Goal: Information Seeking & Learning: Learn about a topic

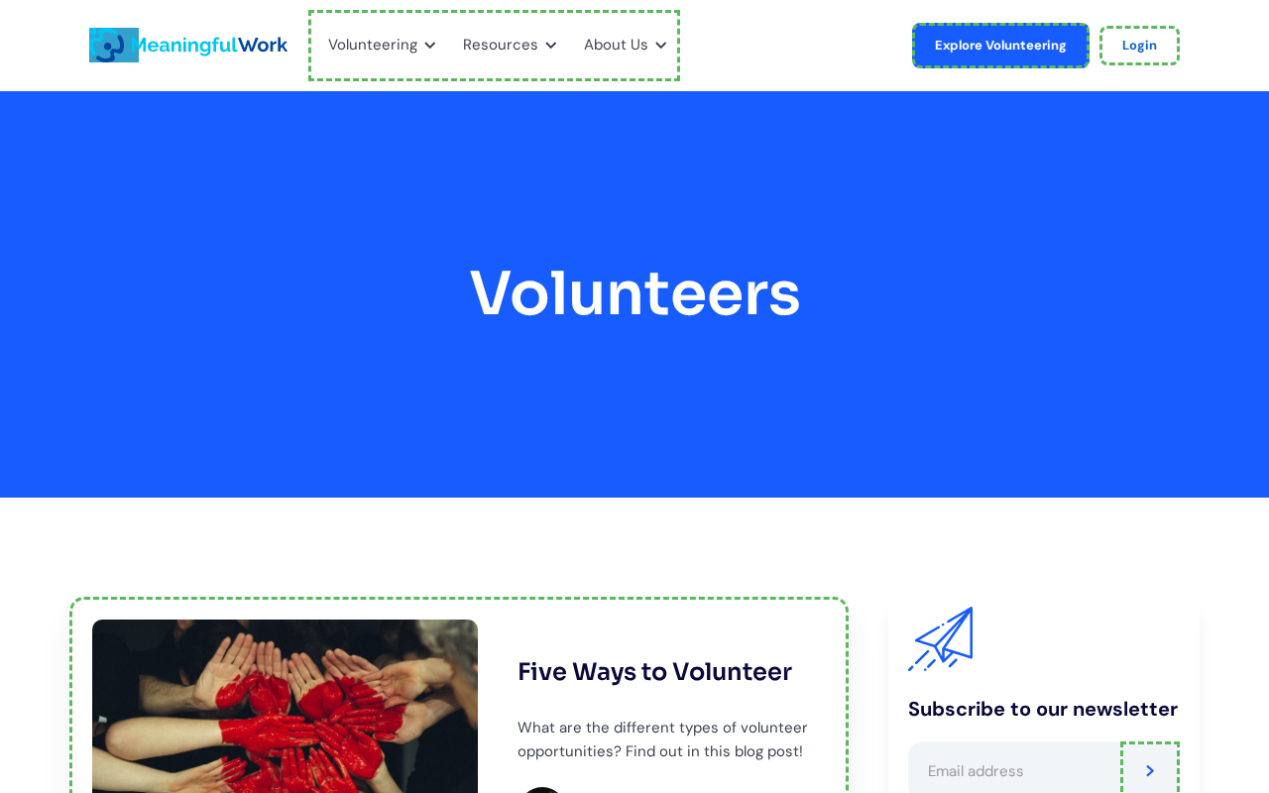
click at [114, 45] on link "home" at bounding box center [114, 45] width 50 height 35
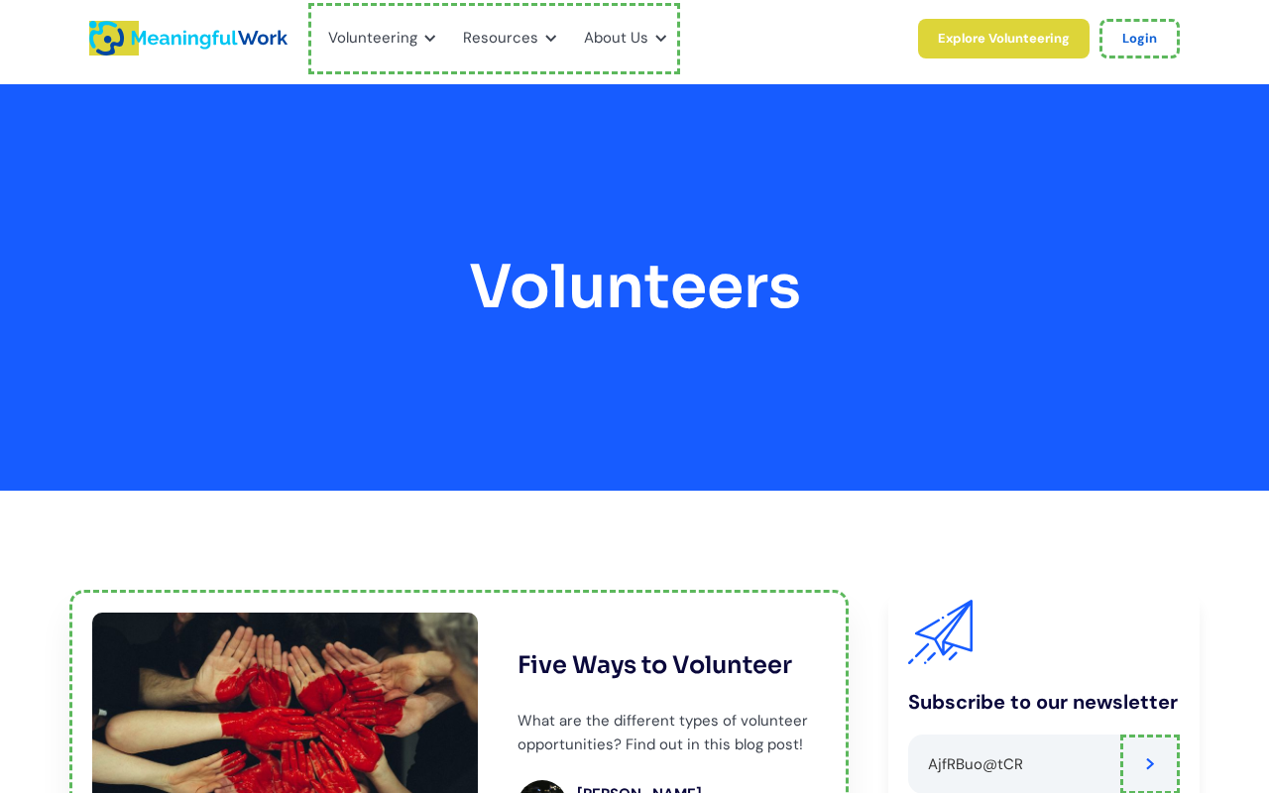
type input "AjfRBuo@tCR"
click at [1140, 38] on link "Login" at bounding box center [1139, 39] width 80 height 40
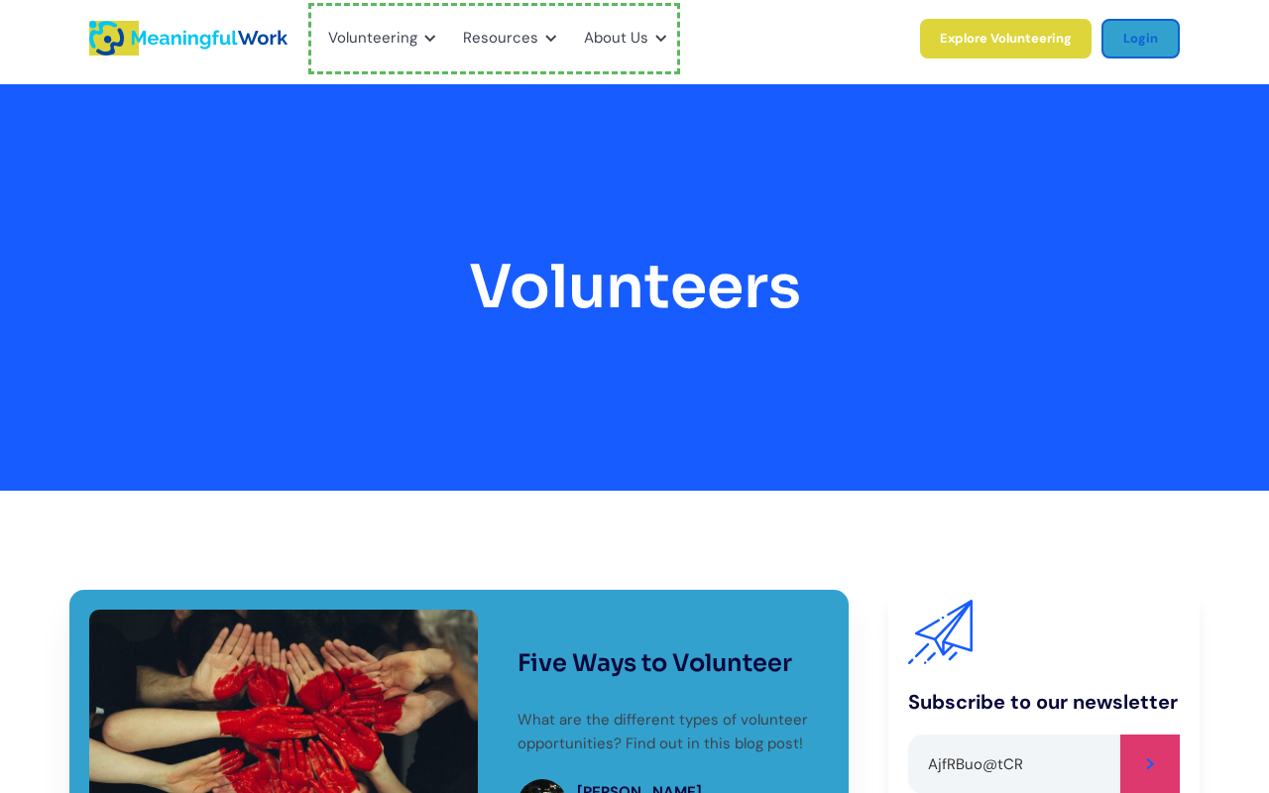
type input "Please wait..."
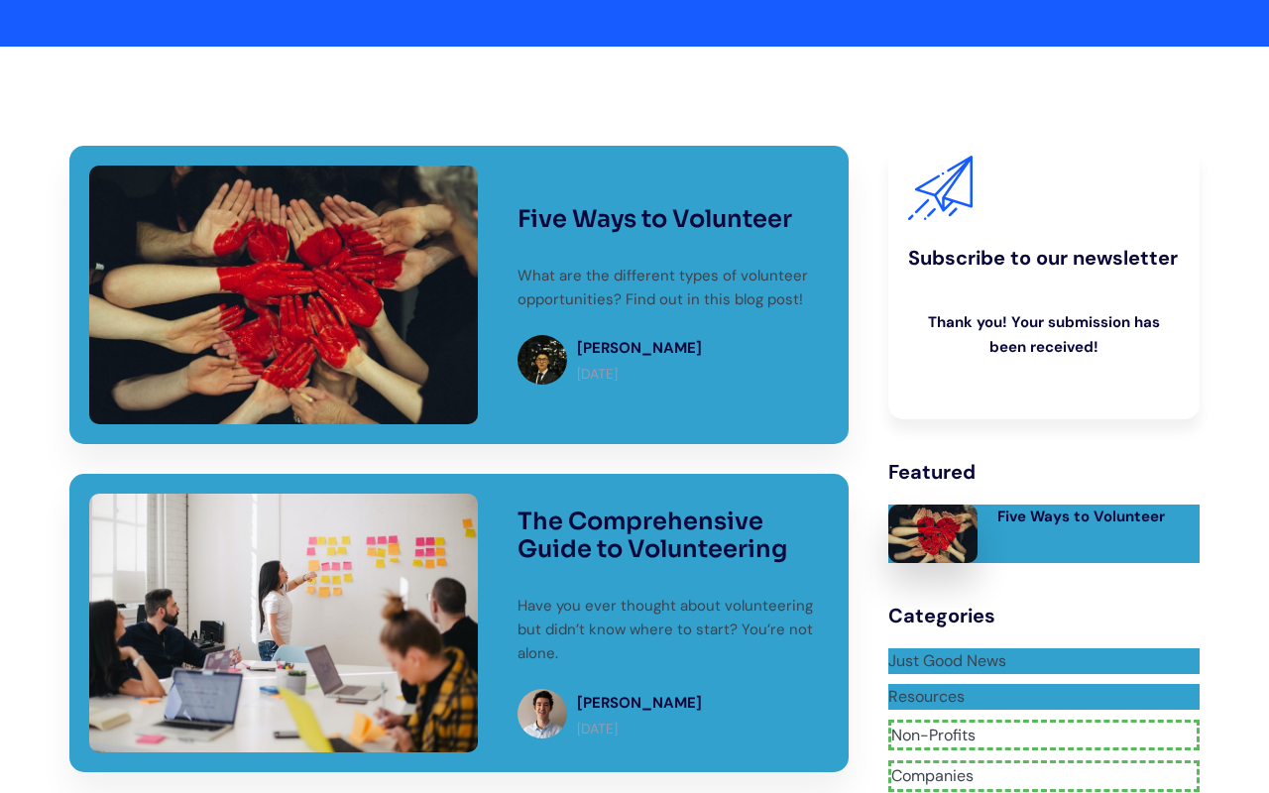
click at [1043, 684] on link "Resources" at bounding box center [1043, 697] width 311 height 26
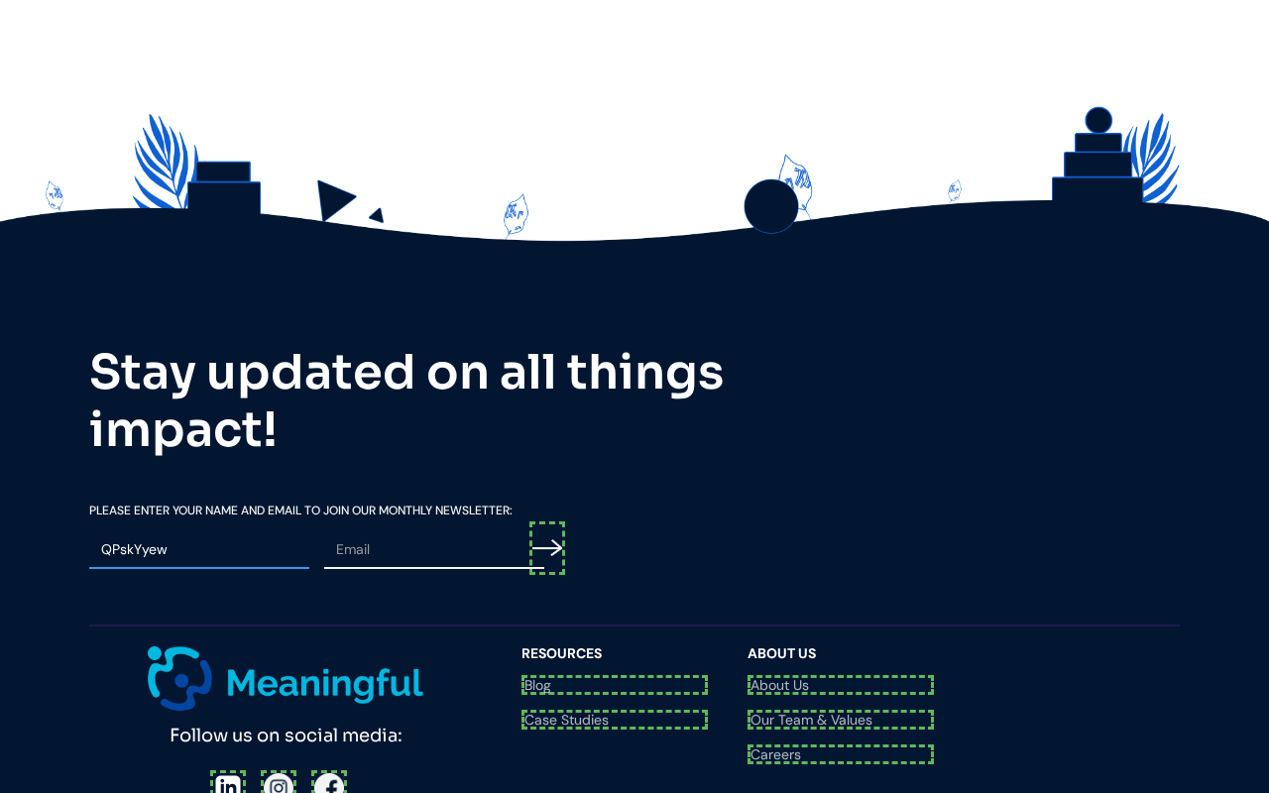
type input "QPskYyew"
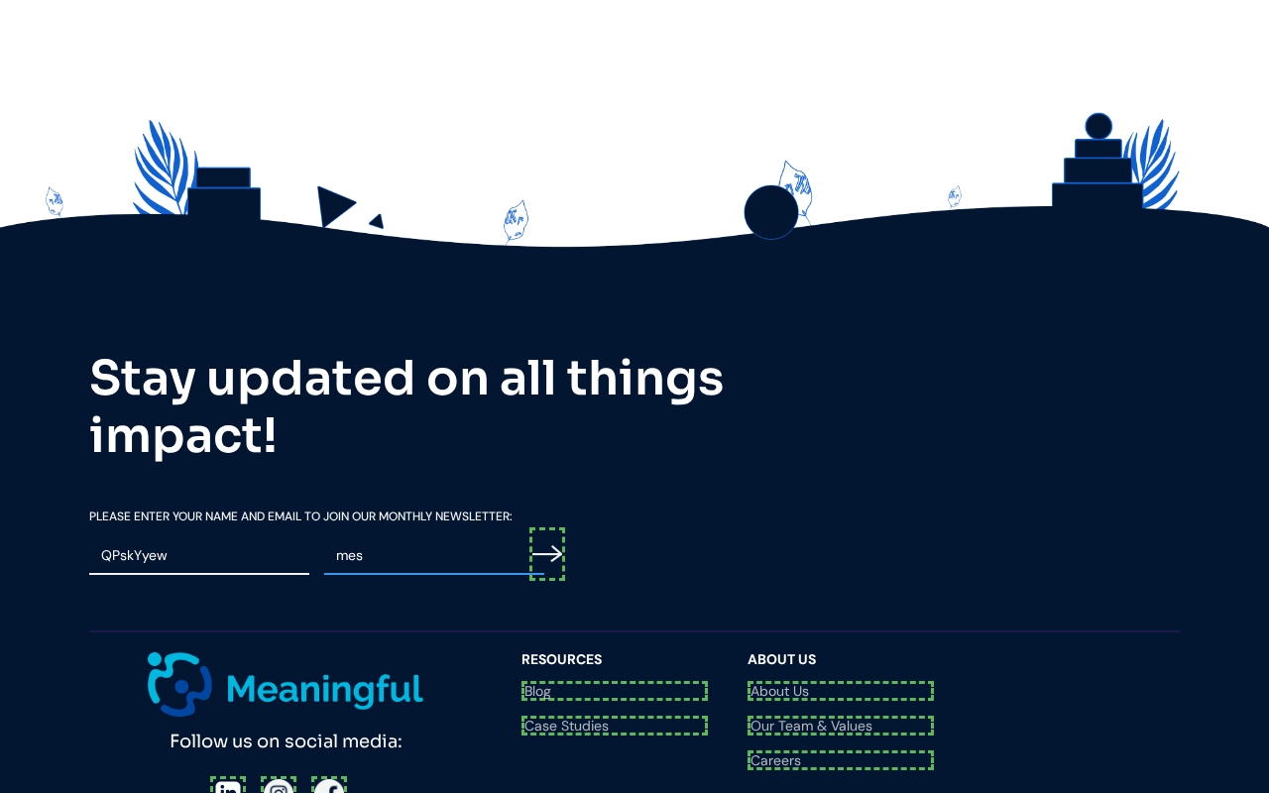
type input "mes"
click at [550, 527] on input "Email Form" at bounding box center [547, 554] width 36 height 55
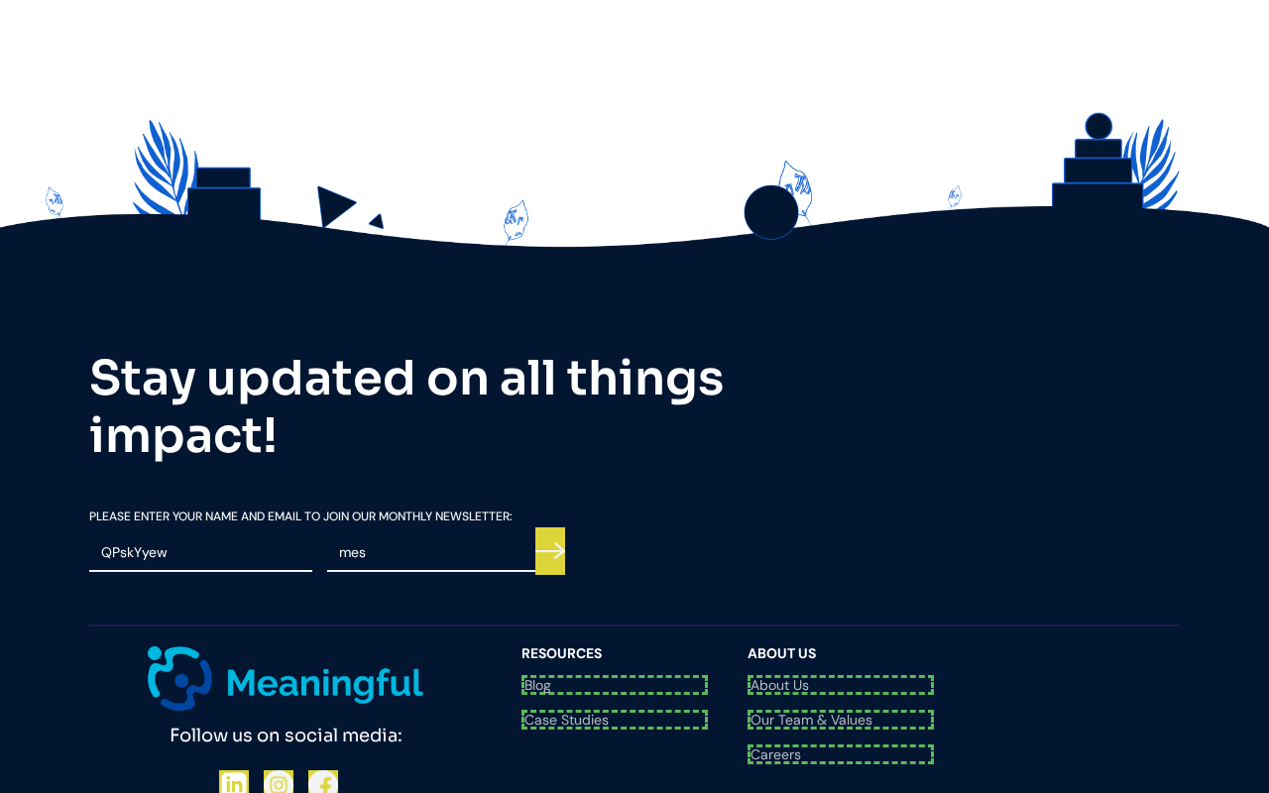
scroll to position [1575, 0]
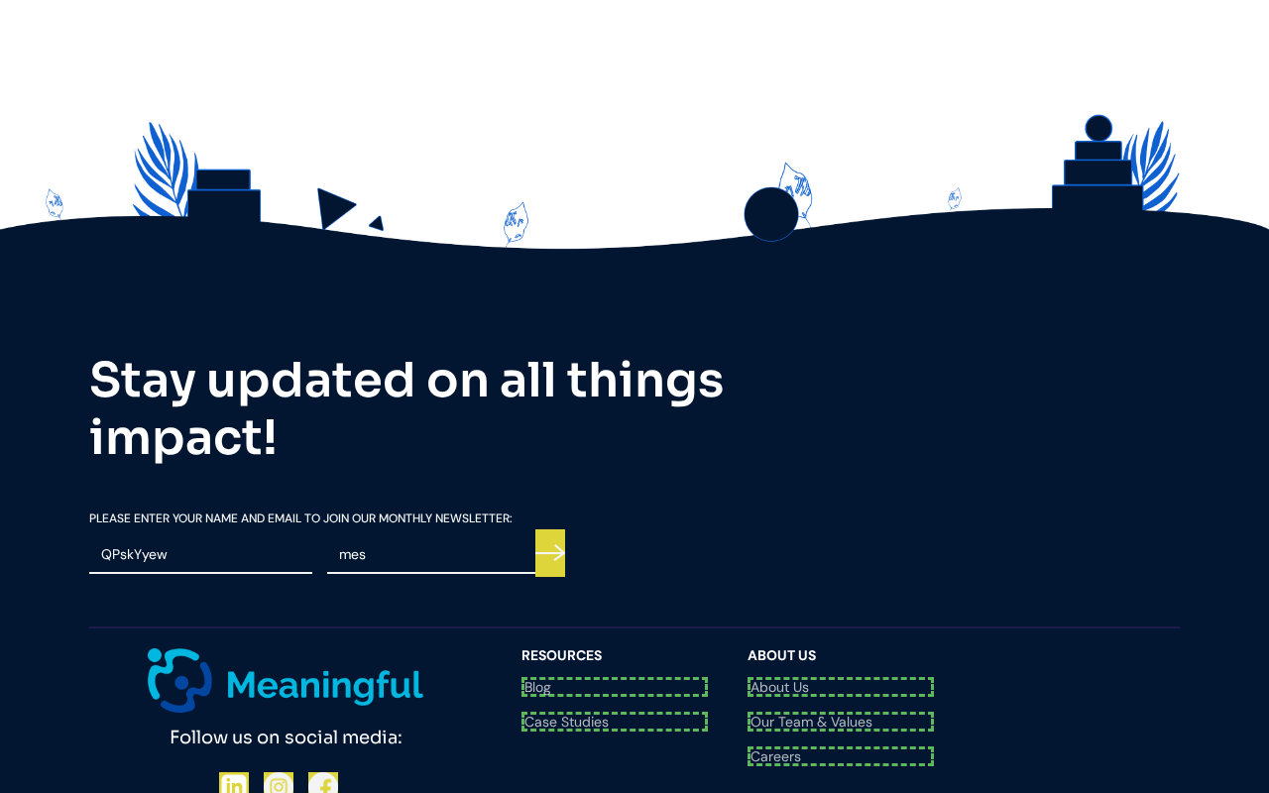
click at [615, 677] on link "Blog" at bounding box center [614, 684] width 186 height 14
click at [615, 706] on link "Case Studies" at bounding box center [614, 716] width 186 height 20
click at [841, 677] on link "About Us" at bounding box center [840, 687] width 186 height 20
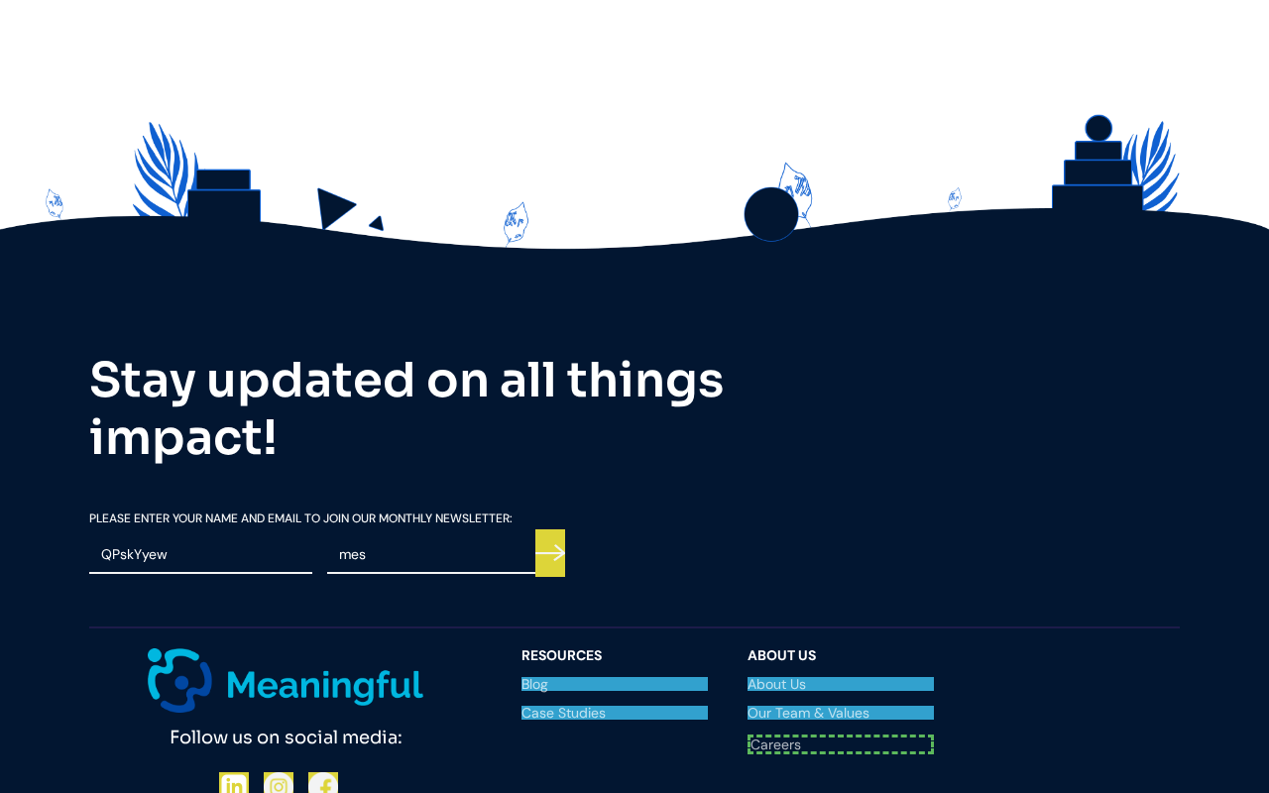
click at [841, 706] on link "Our Team & Values" at bounding box center [840, 713] width 186 height 14
click at [841, 735] on link "Careers" at bounding box center [840, 745] width 186 height 20
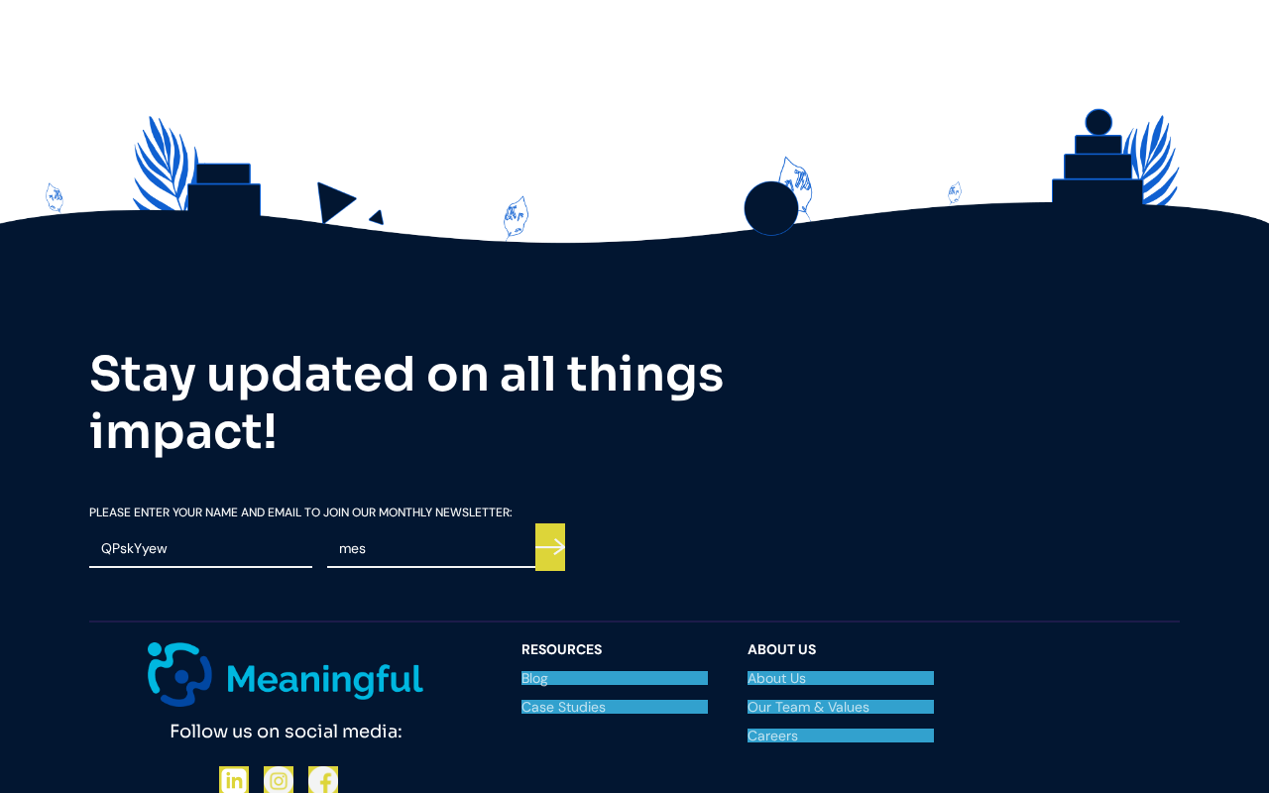
scroll to position [1569, 0]
